Goal: Task Accomplishment & Management: Complete application form

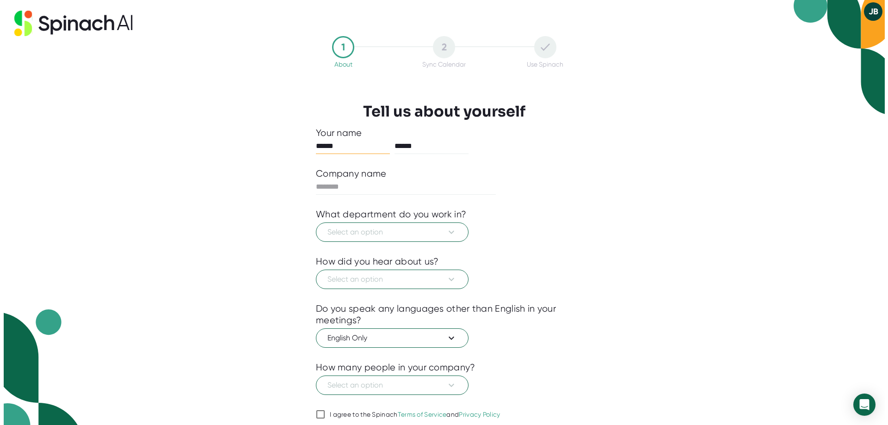
scroll to position [44, 0]
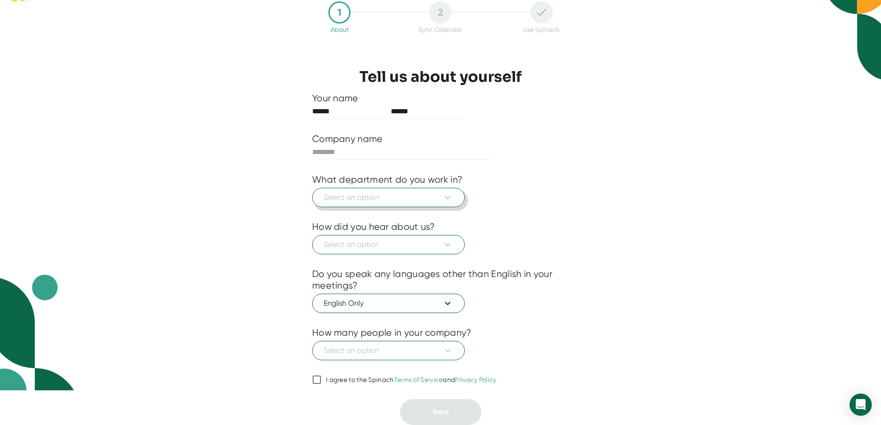
click at [410, 188] on button "Select an option" at bounding box center [388, 197] width 153 height 19
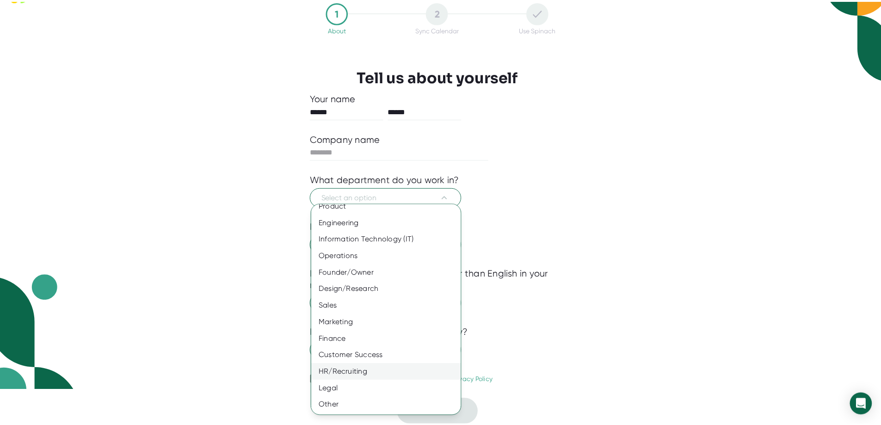
scroll to position [0, 0]
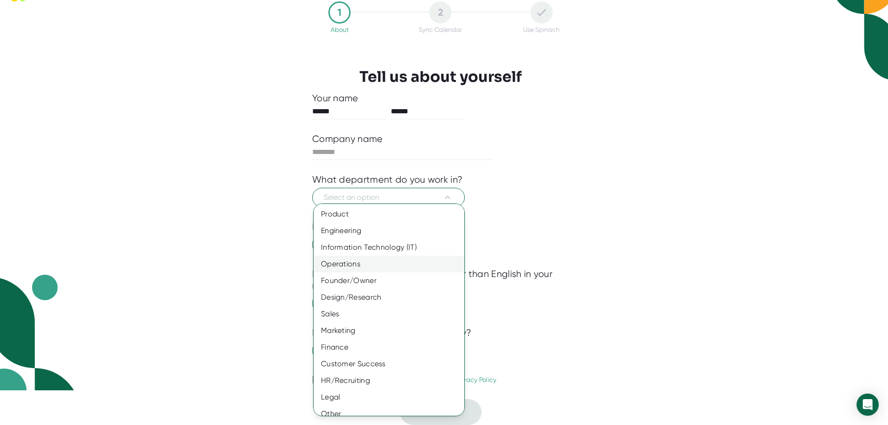
click at [392, 267] on div "Operations" at bounding box center [393, 264] width 158 height 17
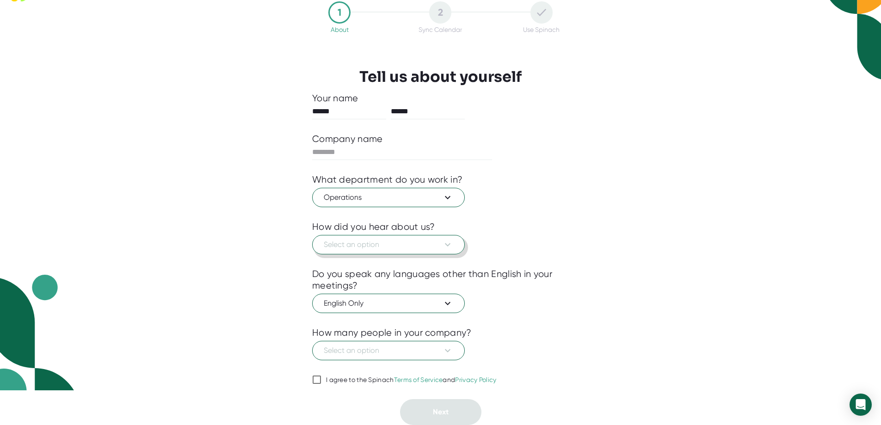
click at [410, 245] on span "Select an option" at bounding box center [388, 244] width 129 height 11
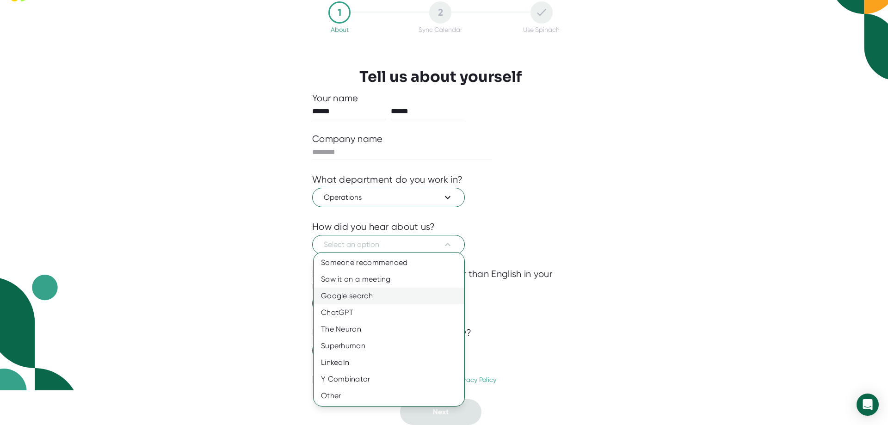
click at [391, 297] on div "Google search" at bounding box center [389, 296] width 151 height 17
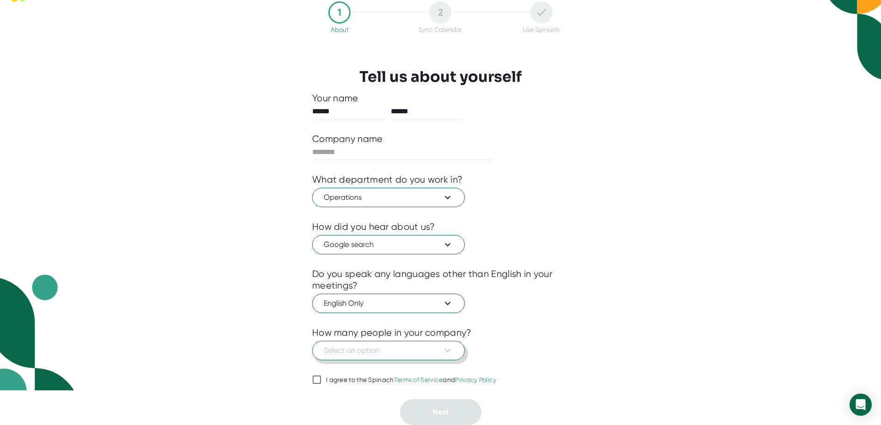
click at [448, 341] on button "Select an option" at bounding box center [388, 350] width 153 height 19
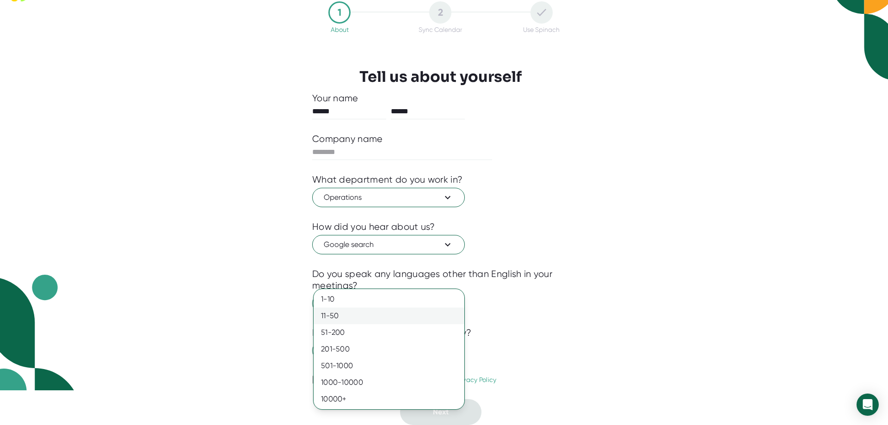
click at [362, 324] on div "11-50" at bounding box center [389, 316] width 151 height 17
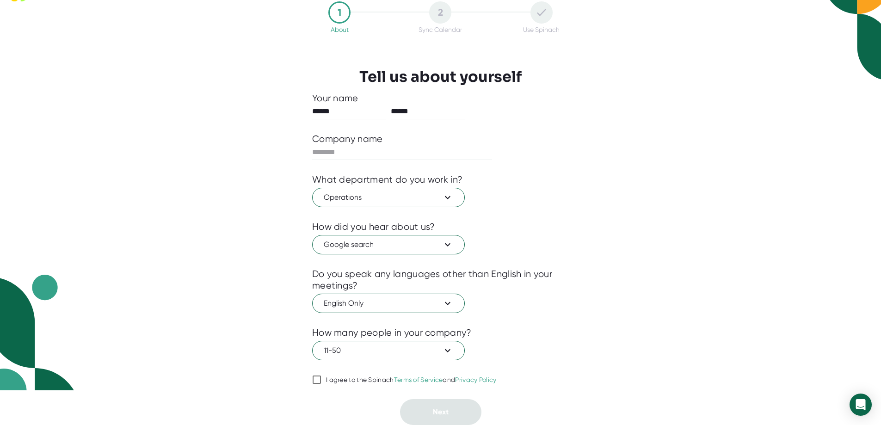
click at [314, 387] on div at bounding box center [440, 392] width 257 height 14
click at [316, 382] on input "I agree to the Spinach Terms of Service and Privacy Policy" at bounding box center [316, 379] width 9 height 11
checkbox input "true"
click at [368, 145] on input "text" at bounding box center [402, 152] width 180 height 15
